Goal: Task Accomplishment & Management: Manage account settings

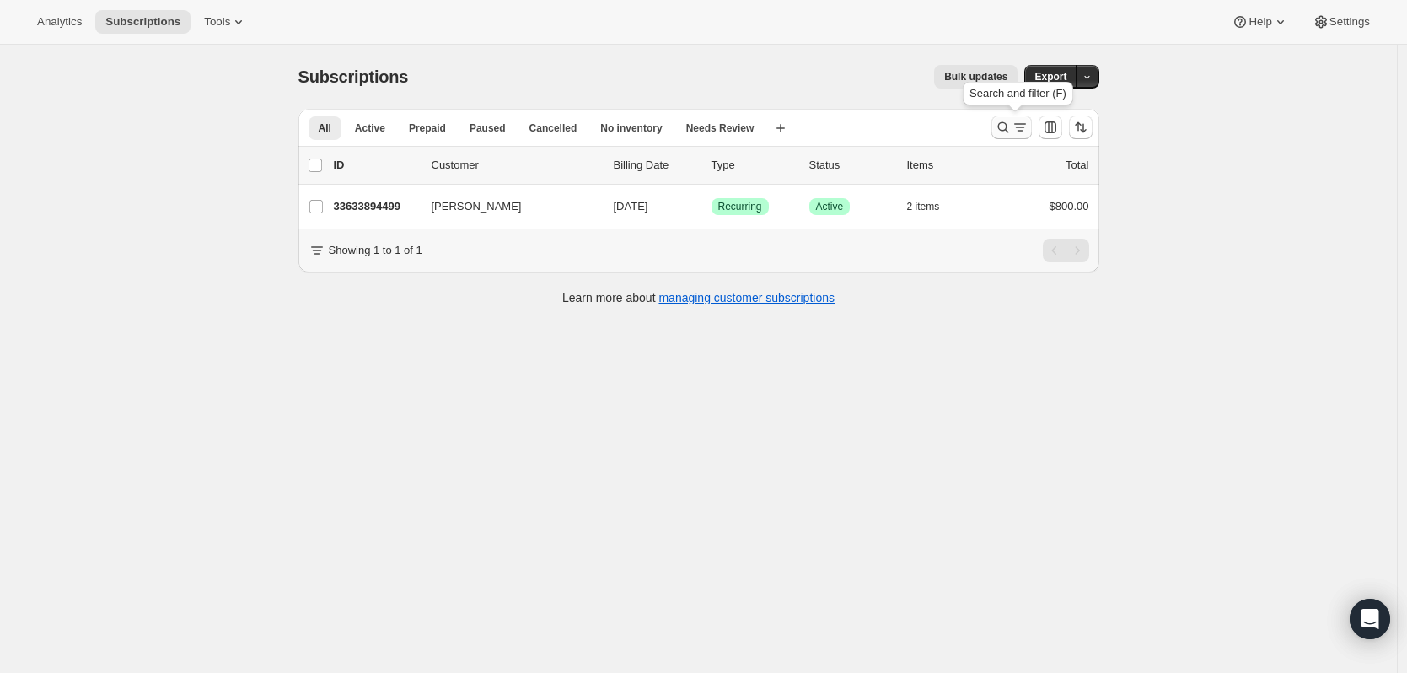
click at [1010, 121] on icon "Search and filter results" at bounding box center [1003, 127] width 17 height 17
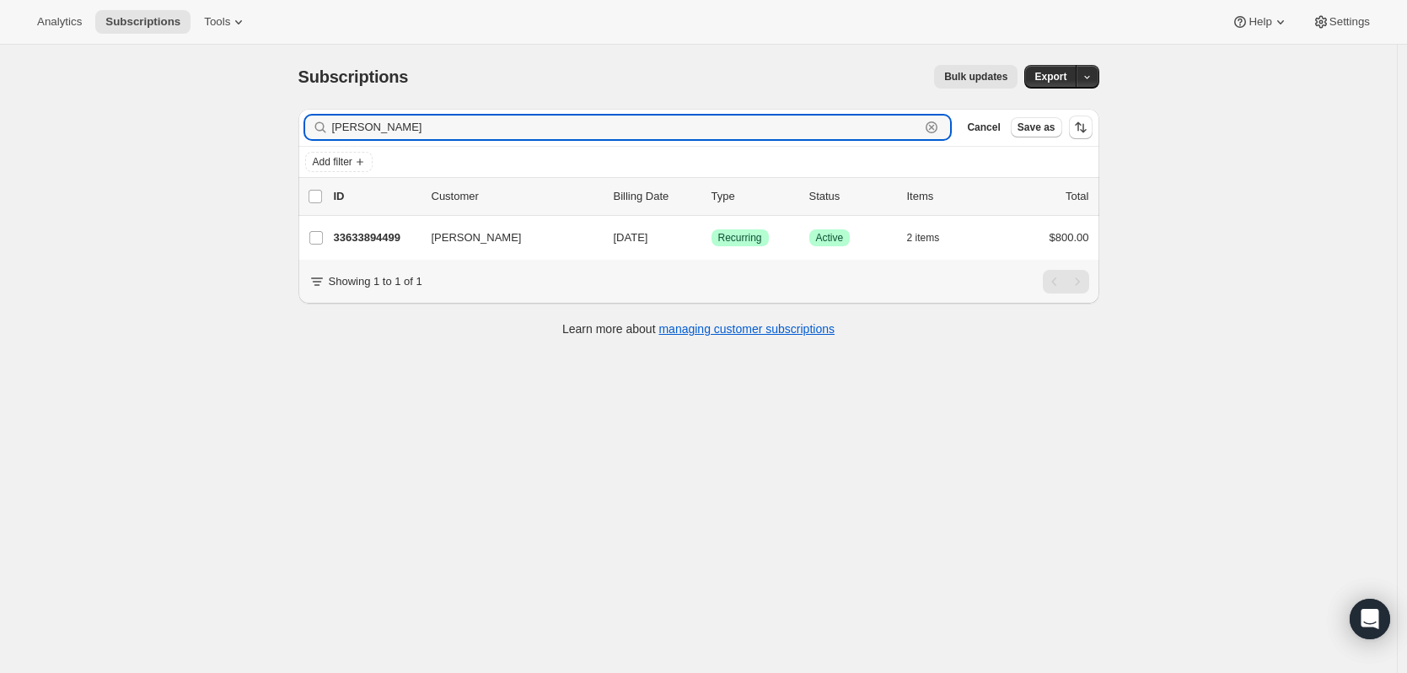
click at [935, 126] on icon "button" at bounding box center [932, 128] width 6 height 6
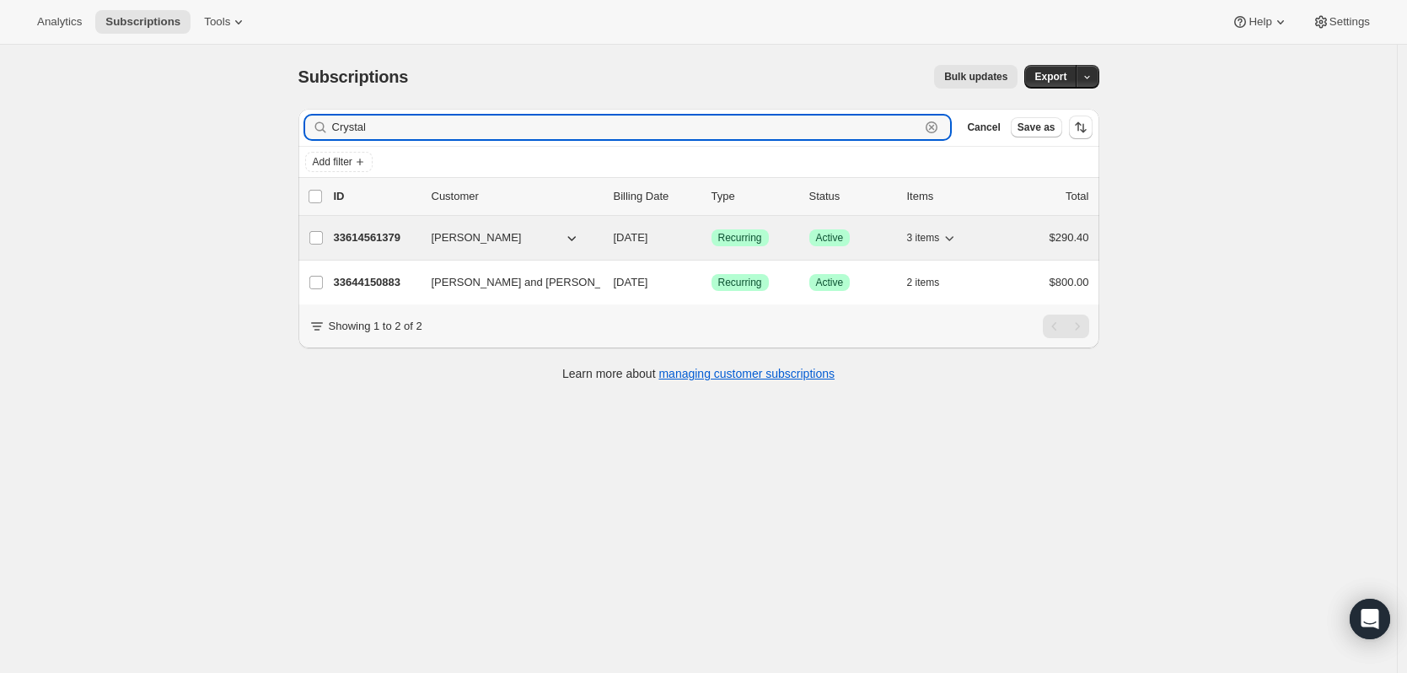
type input "Crystal"
click at [350, 239] on p "33614561379" at bounding box center [376, 237] width 84 height 17
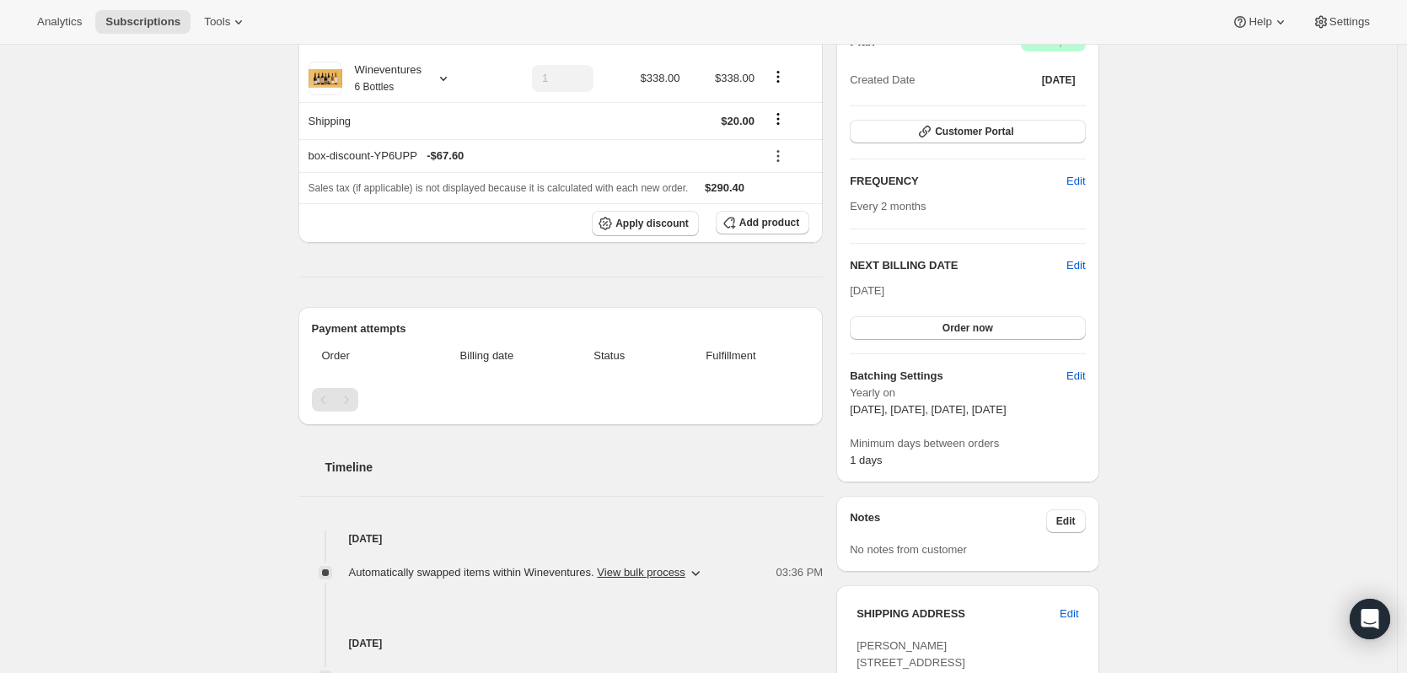
scroll to position [337, 0]
